Goal: Navigation & Orientation: Find specific page/section

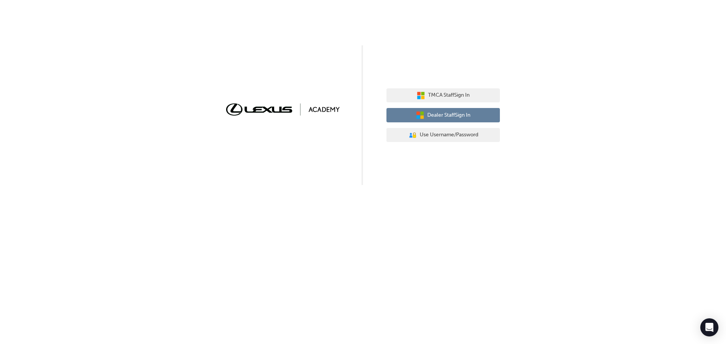
click at [436, 114] on span "Dealer Staff Sign In" at bounding box center [448, 115] width 43 height 9
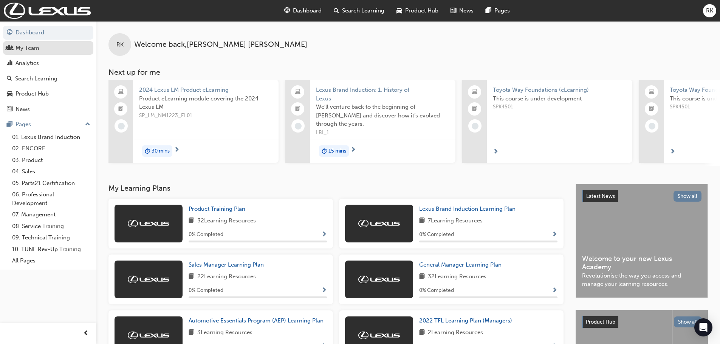
click at [17, 45] on div "My Team" at bounding box center [27, 48] width 24 height 9
